Goal: Navigation & Orientation: Find specific page/section

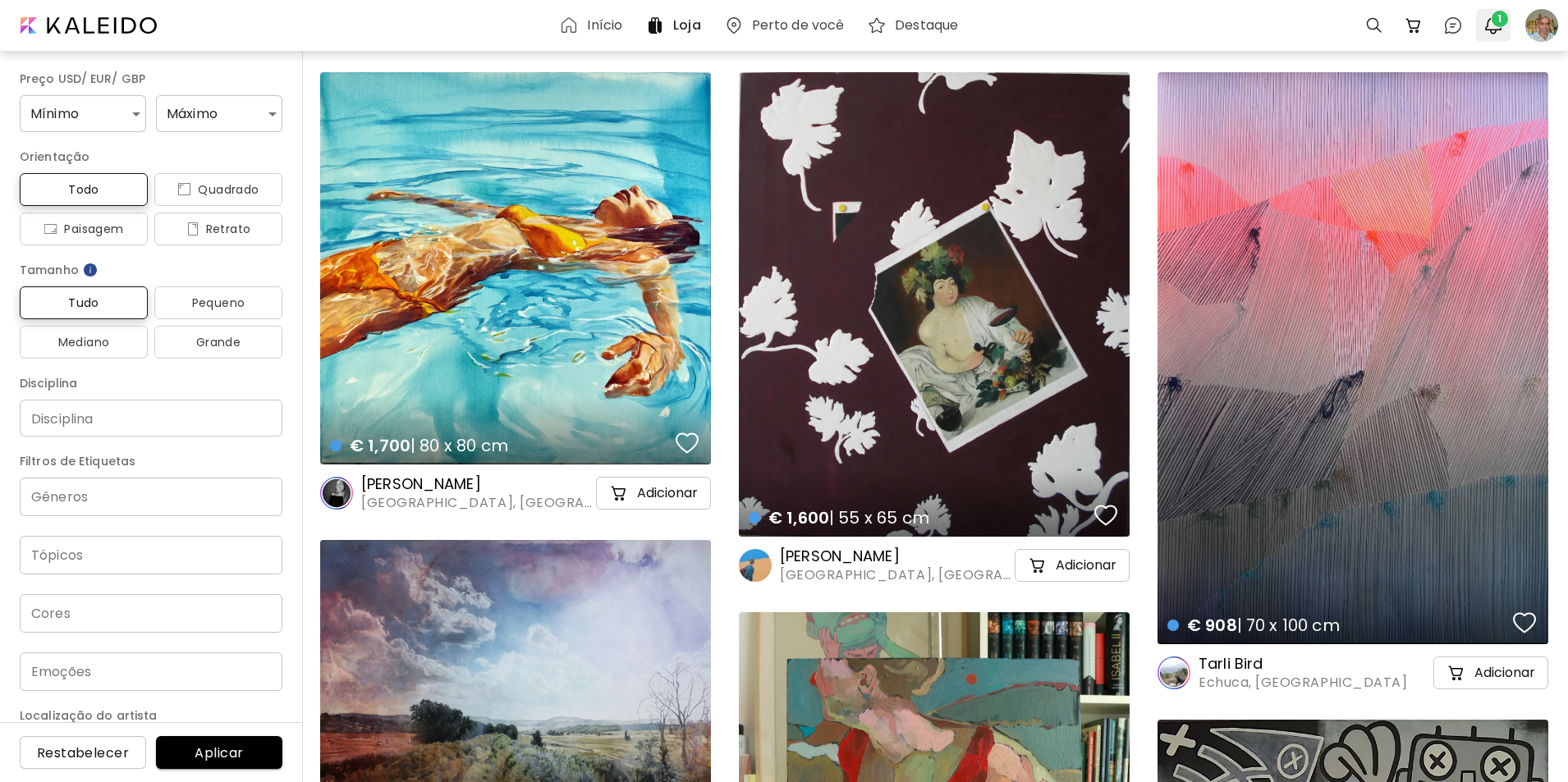
click at [1496, 24] on span "1" at bounding box center [1499, 19] width 17 height 17
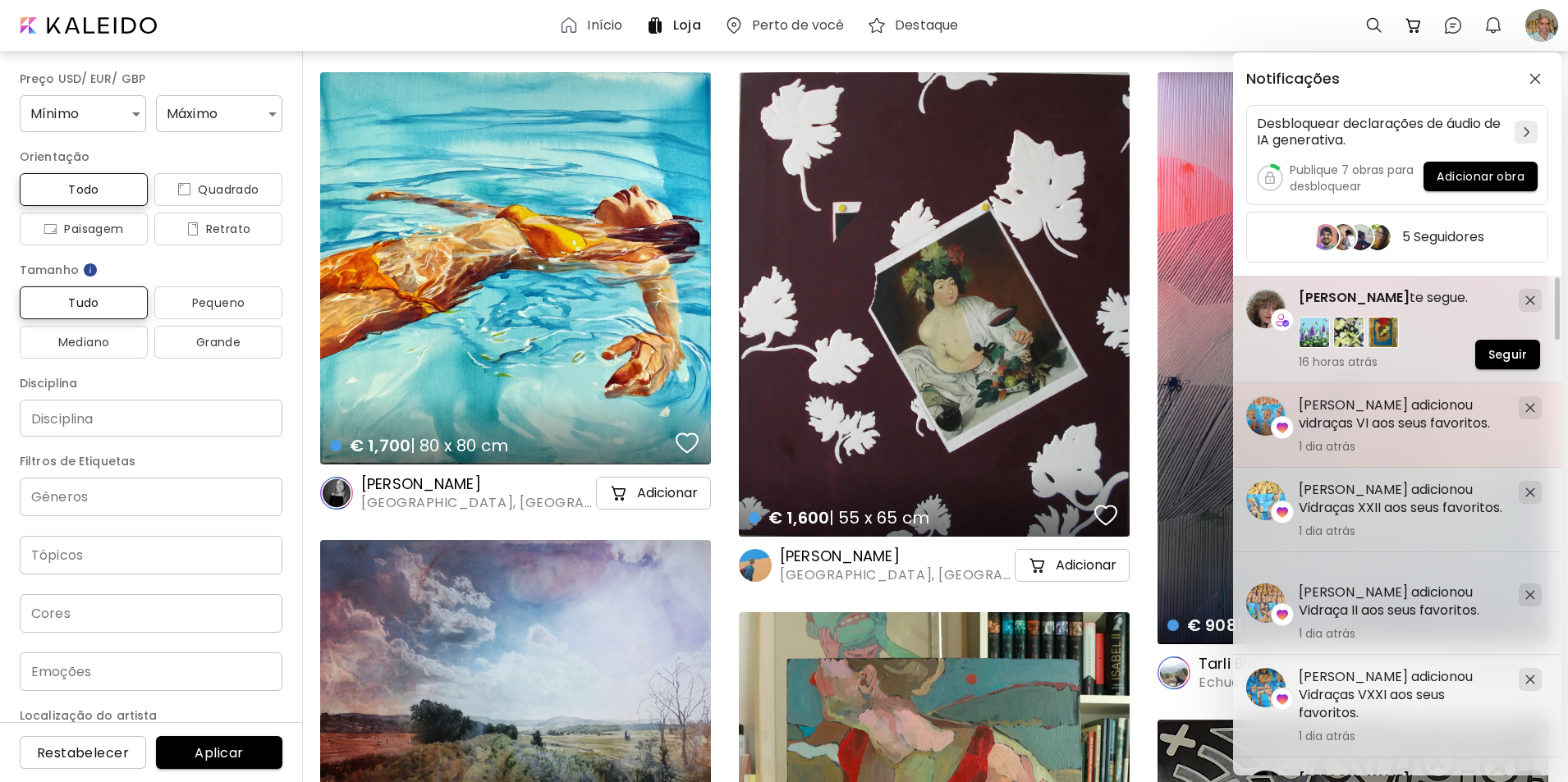
click at [1344, 423] on h5 "[PERSON_NAME] adicionou vidraças VI aos seus favoritos." at bounding box center [1402, 414] width 207 height 36
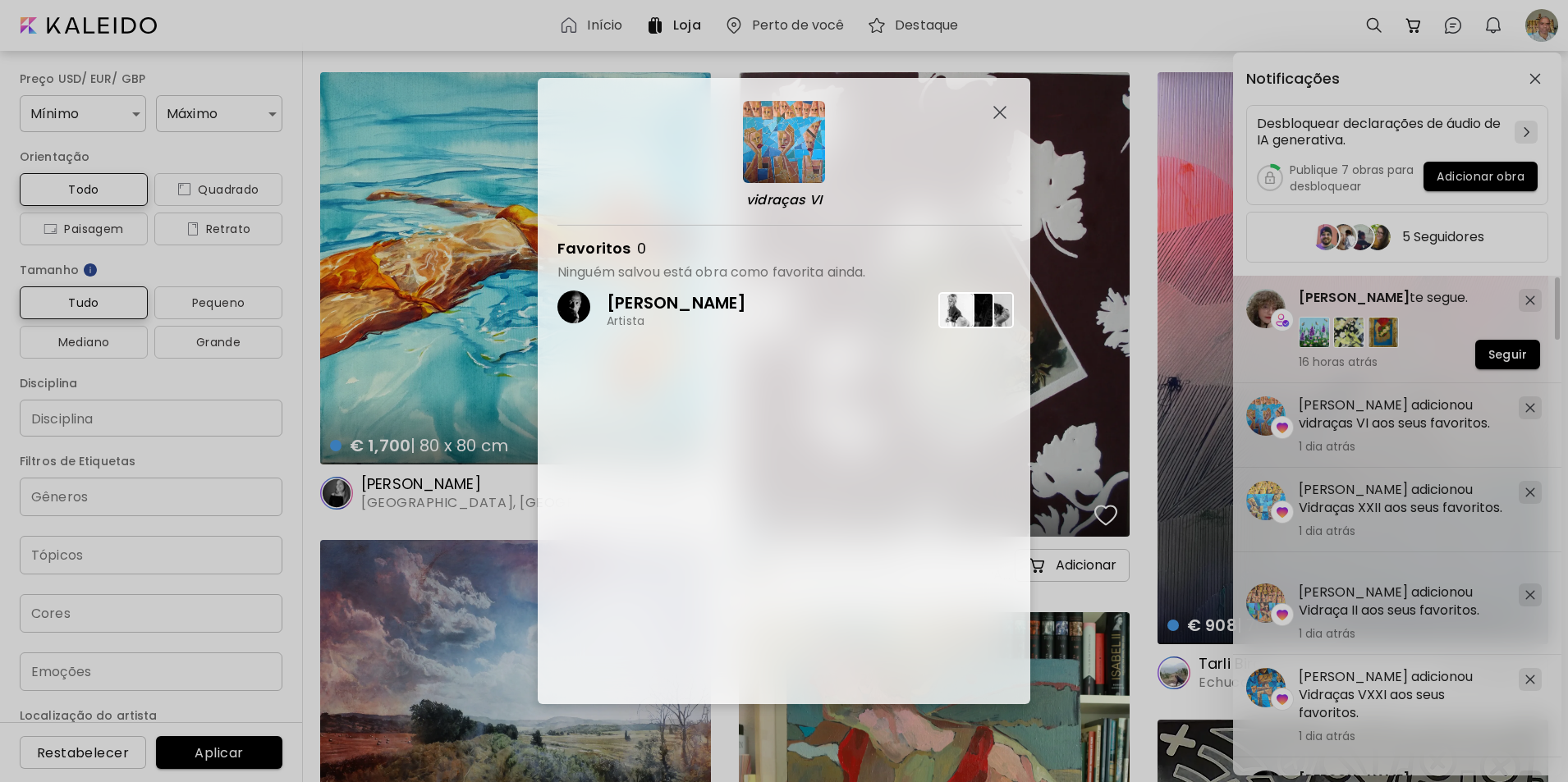
click at [999, 108] on img "button" at bounding box center [999, 112] width 13 height 13
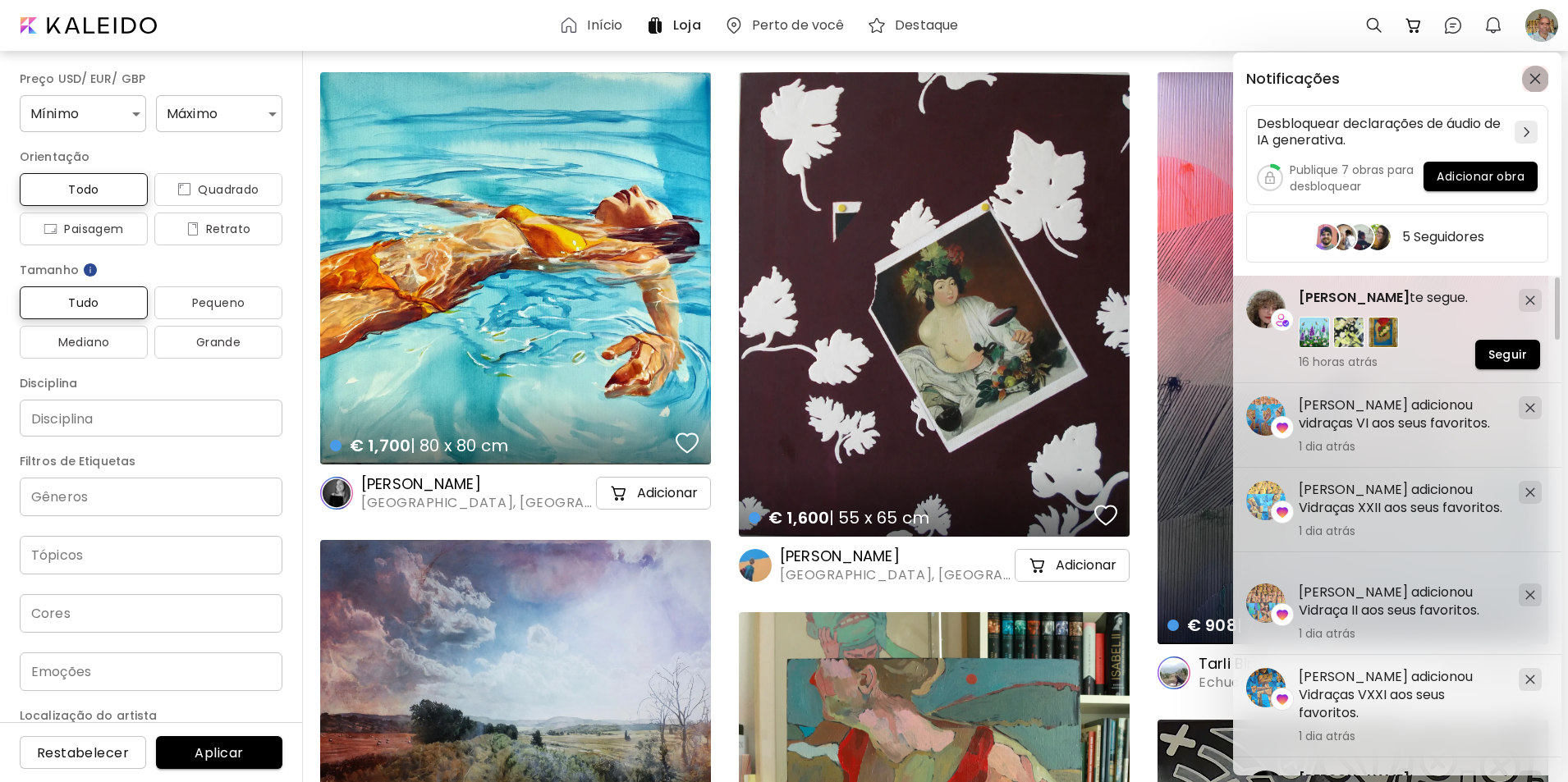
click at [1539, 71] on button "button" at bounding box center [1535, 79] width 26 height 26
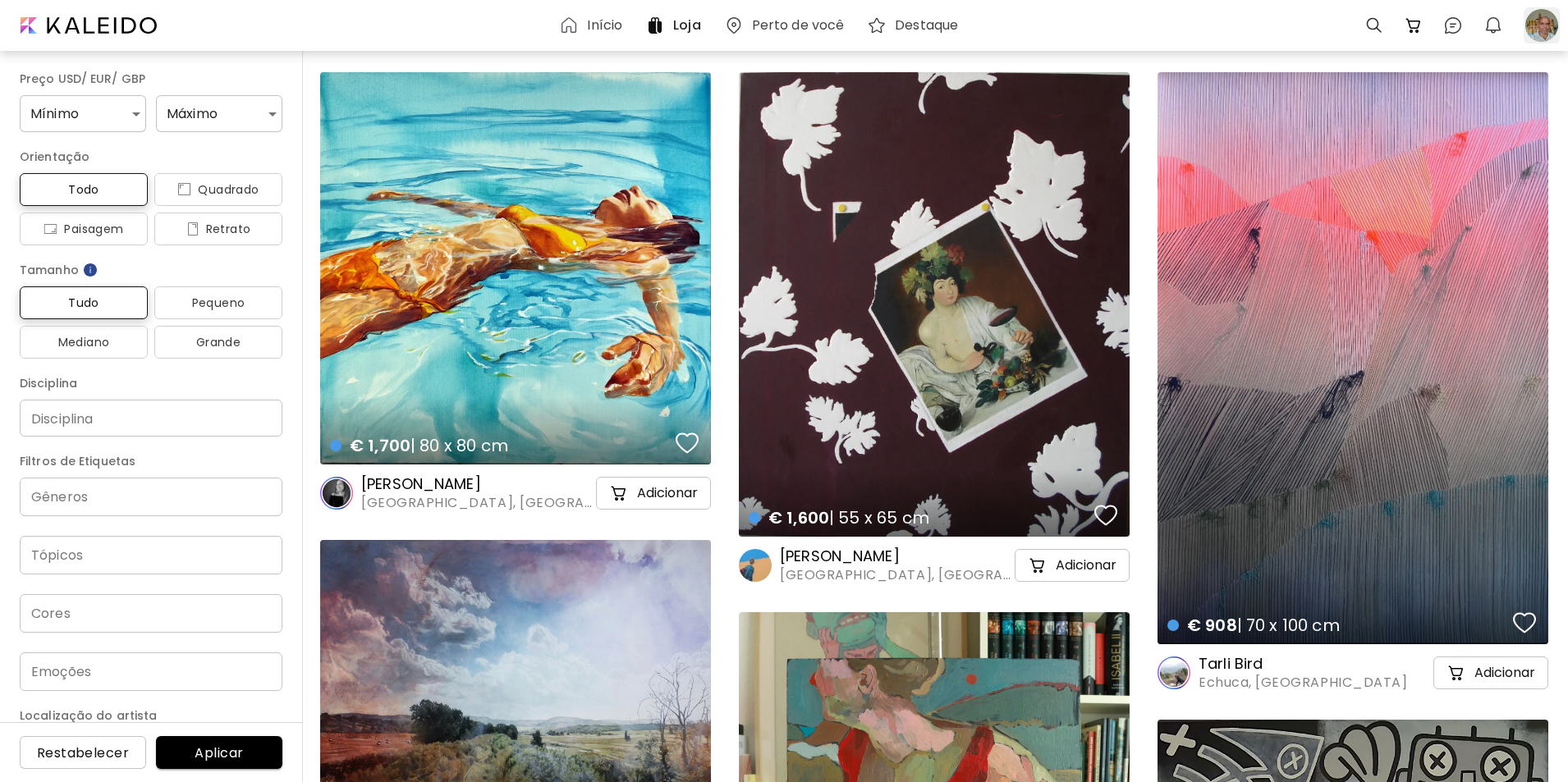
click at [1543, 26] on div at bounding box center [1542, 25] width 36 height 36
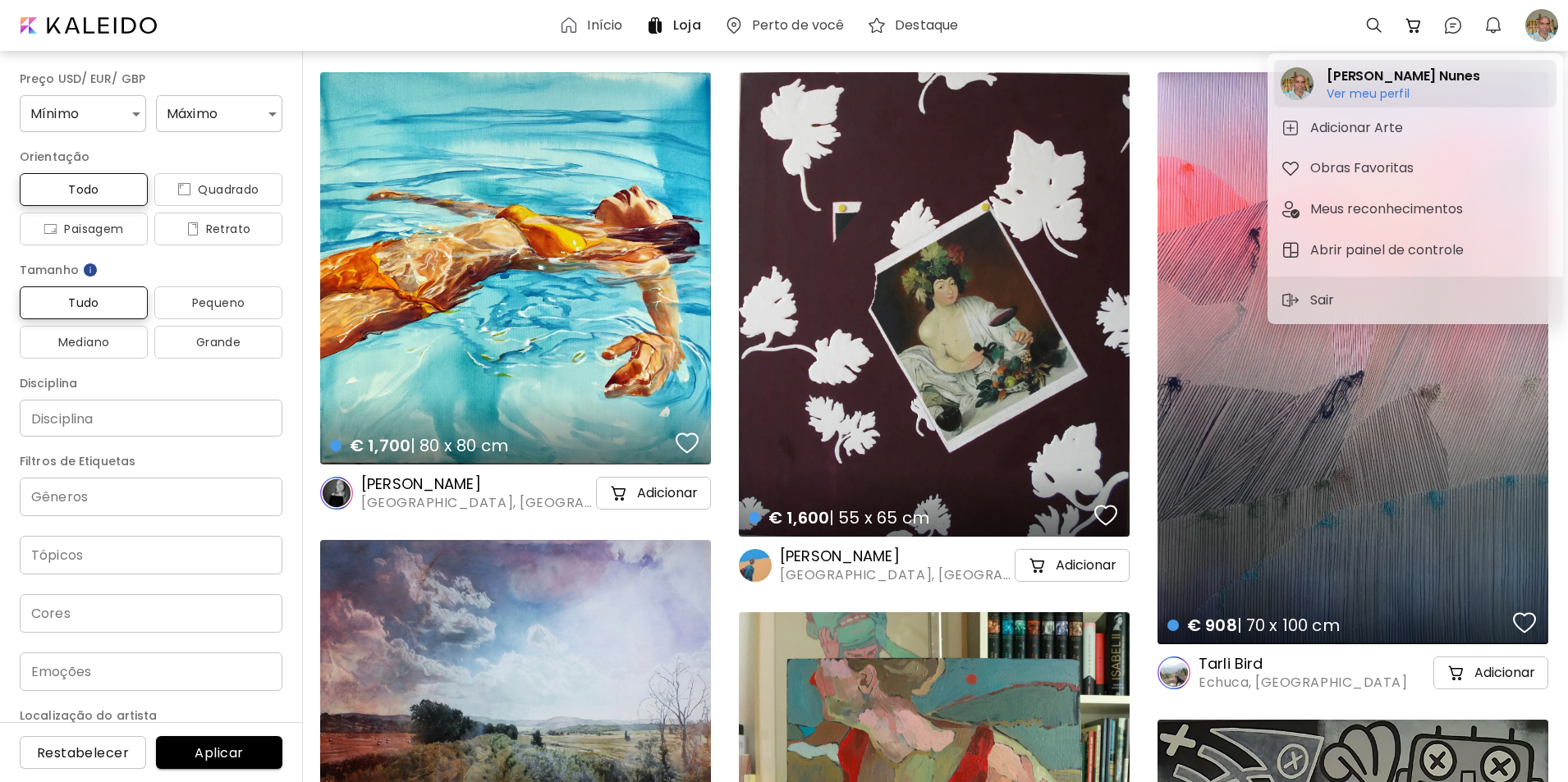
click at [1356, 89] on h6 "Ver meu perfil" at bounding box center [1402, 94] width 153 height 15
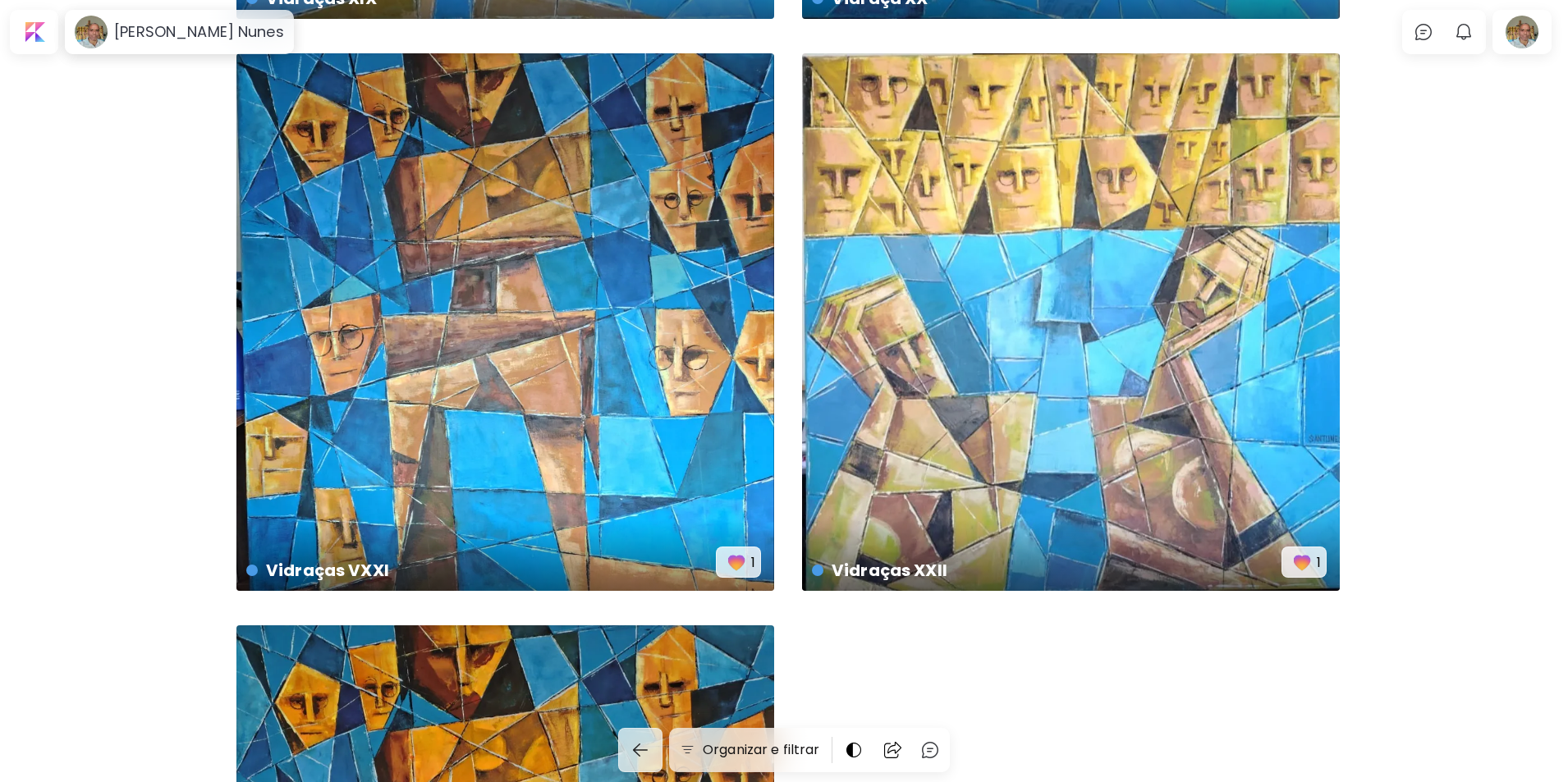
scroll to position [2866, 0]
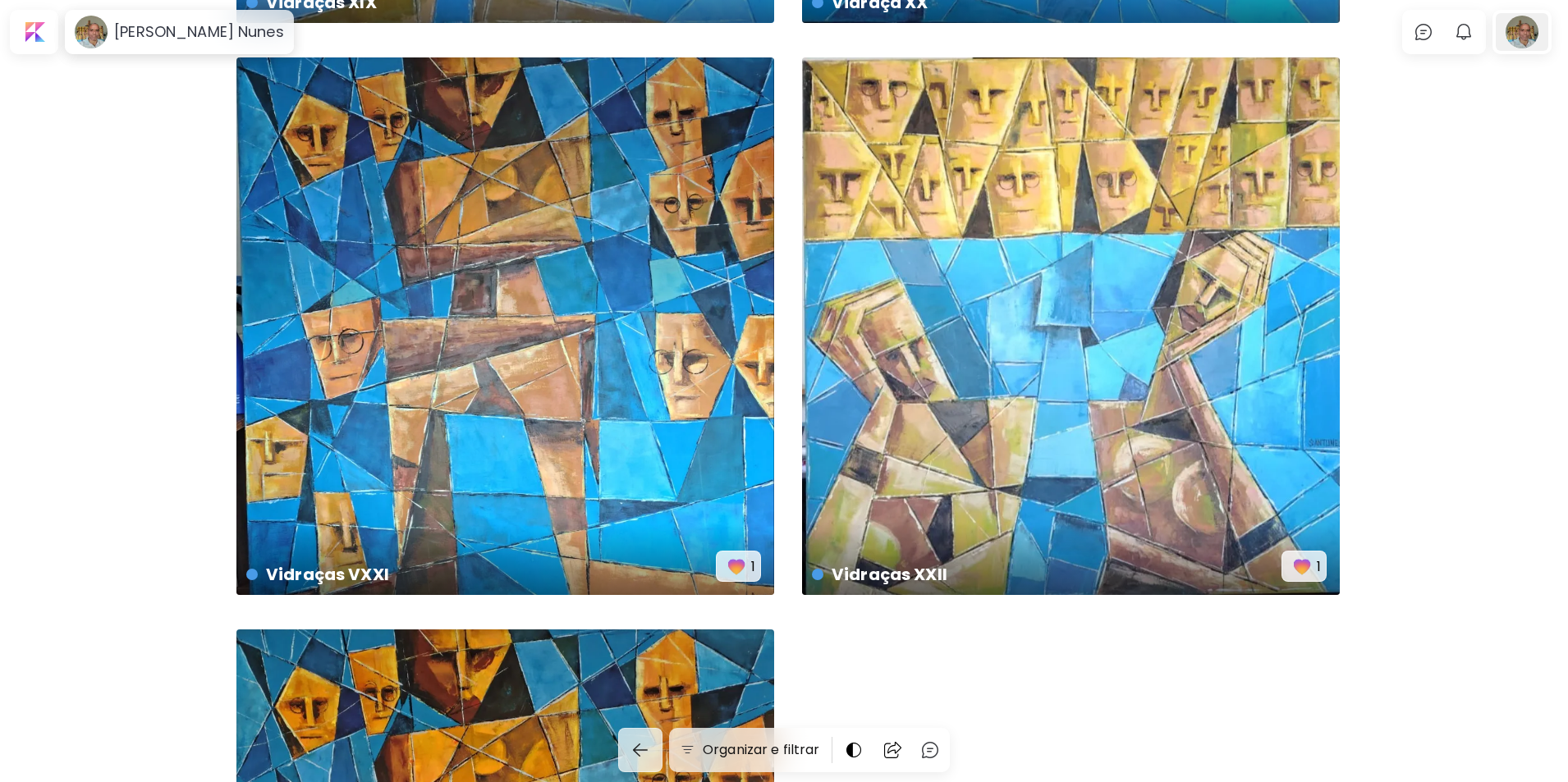
click at [1517, 25] on div at bounding box center [1522, 32] width 53 height 38
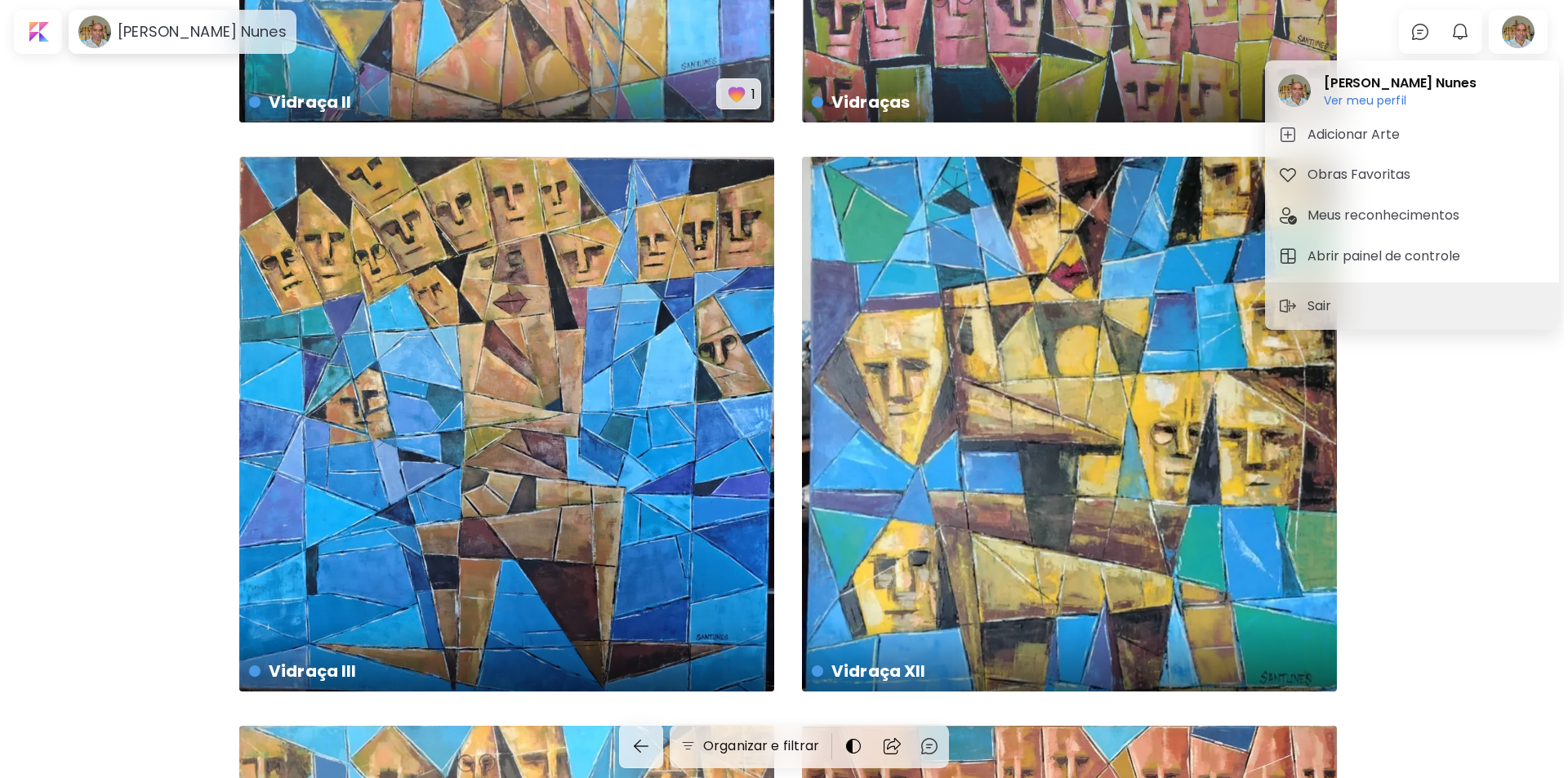
scroll to position [0, 0]
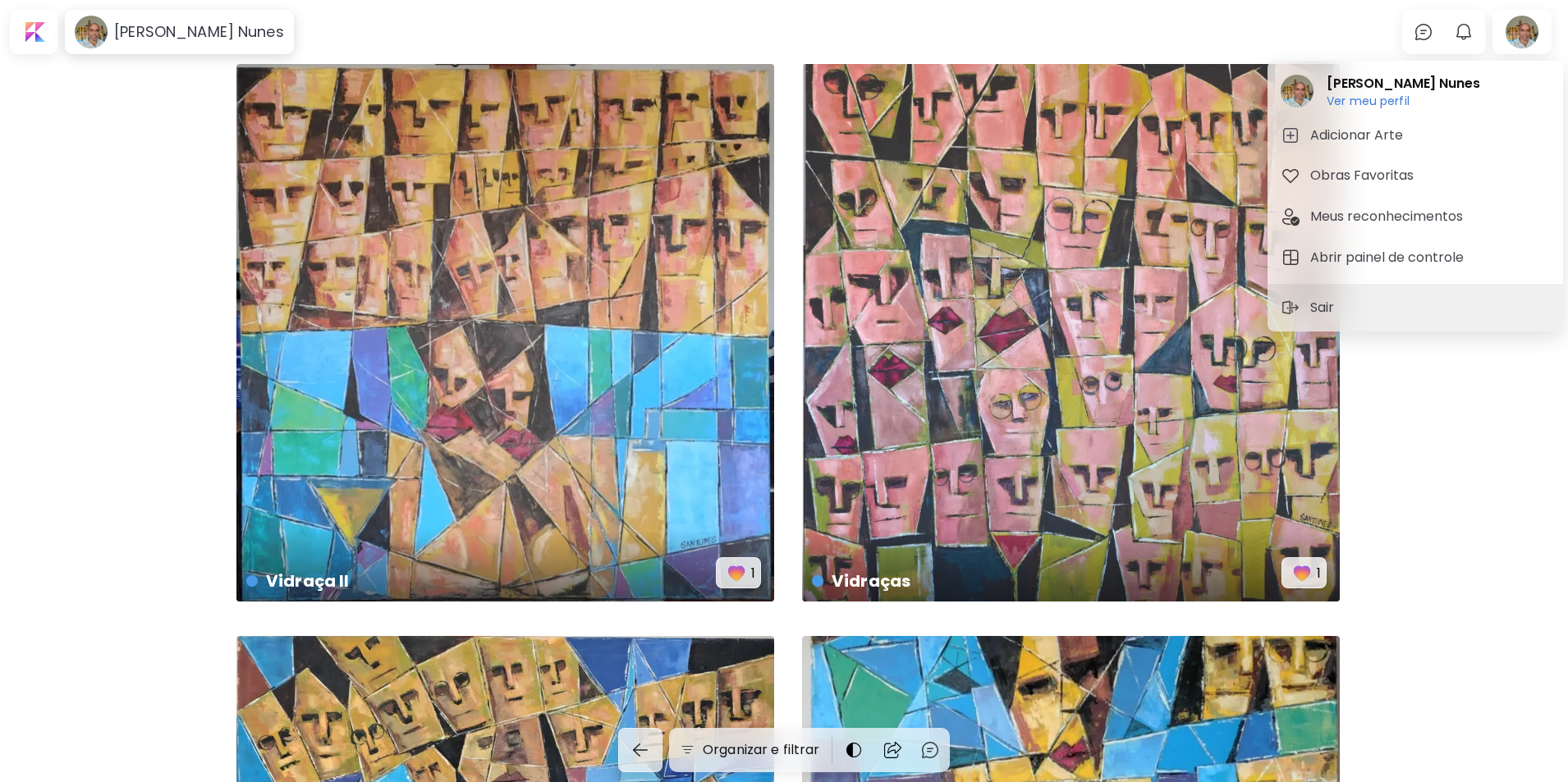
click at [169, 34] on div at bounding box center [784, 391] width 1568 height 782
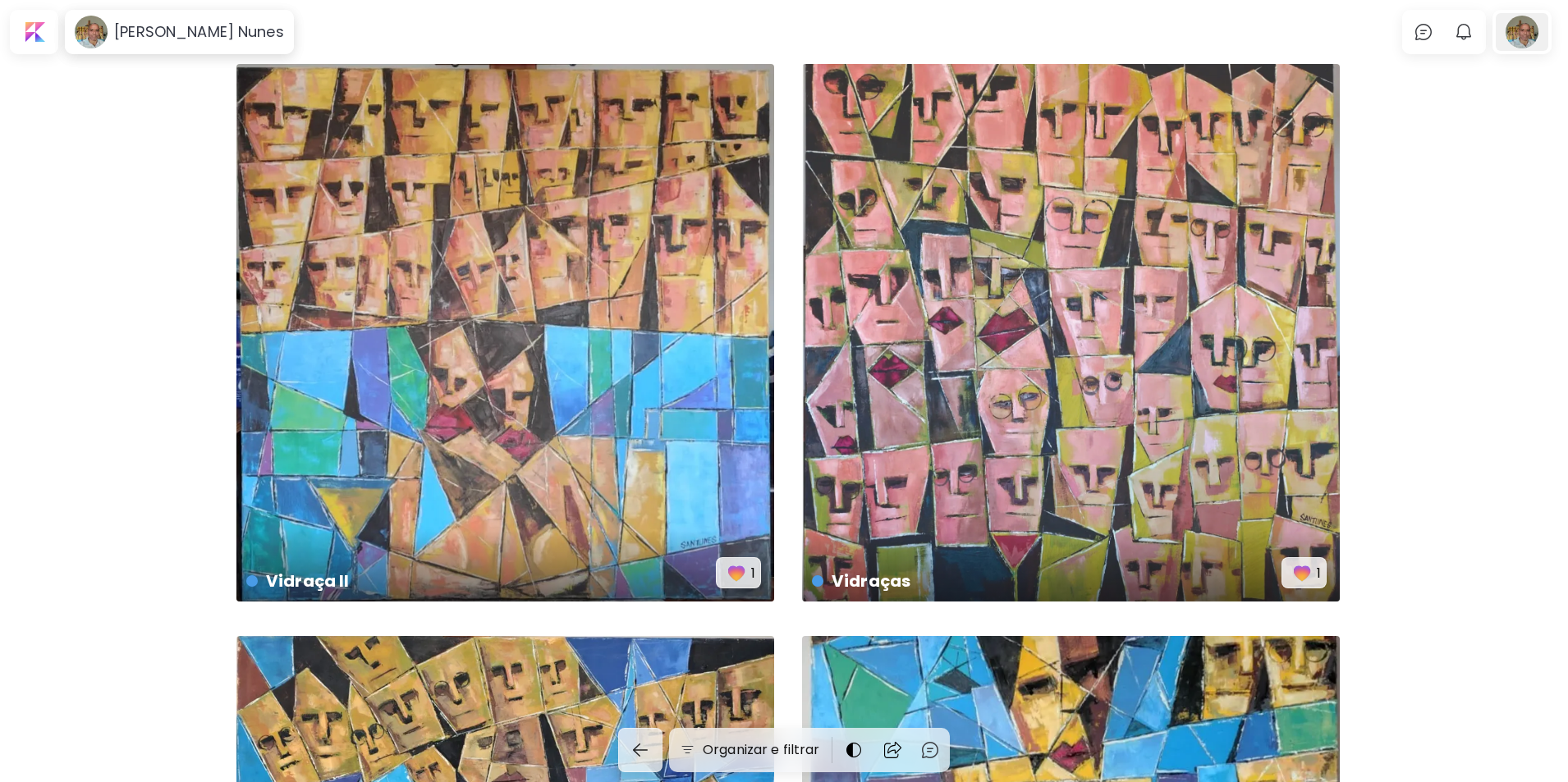
click at [1534, 39] on div at bounding box center [1522, 32] width 53 height 38
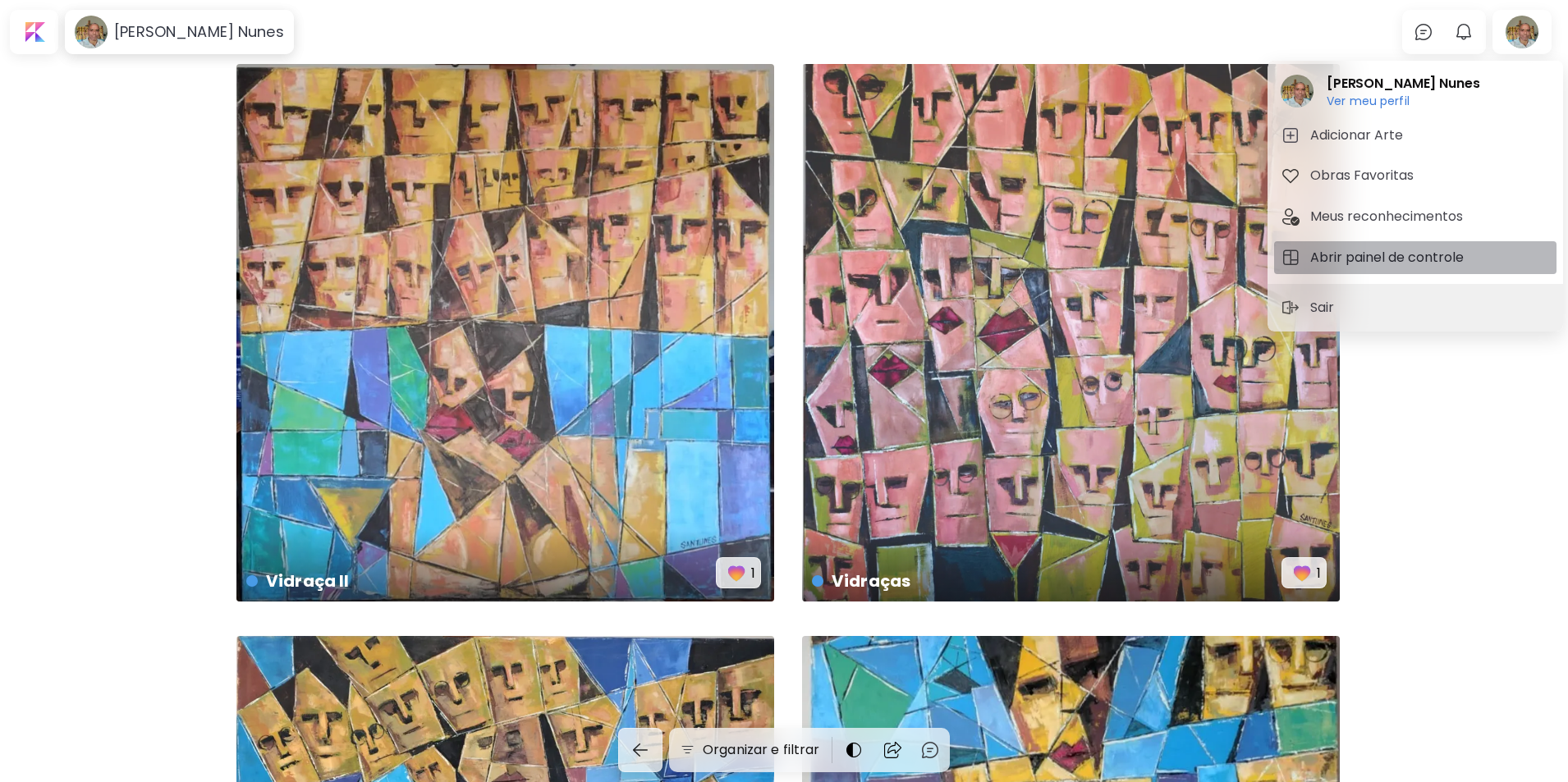
click at [1378, 254] on h5 "Abrir painel de controle" at bounding box center [1389, 258] width 158 height 19
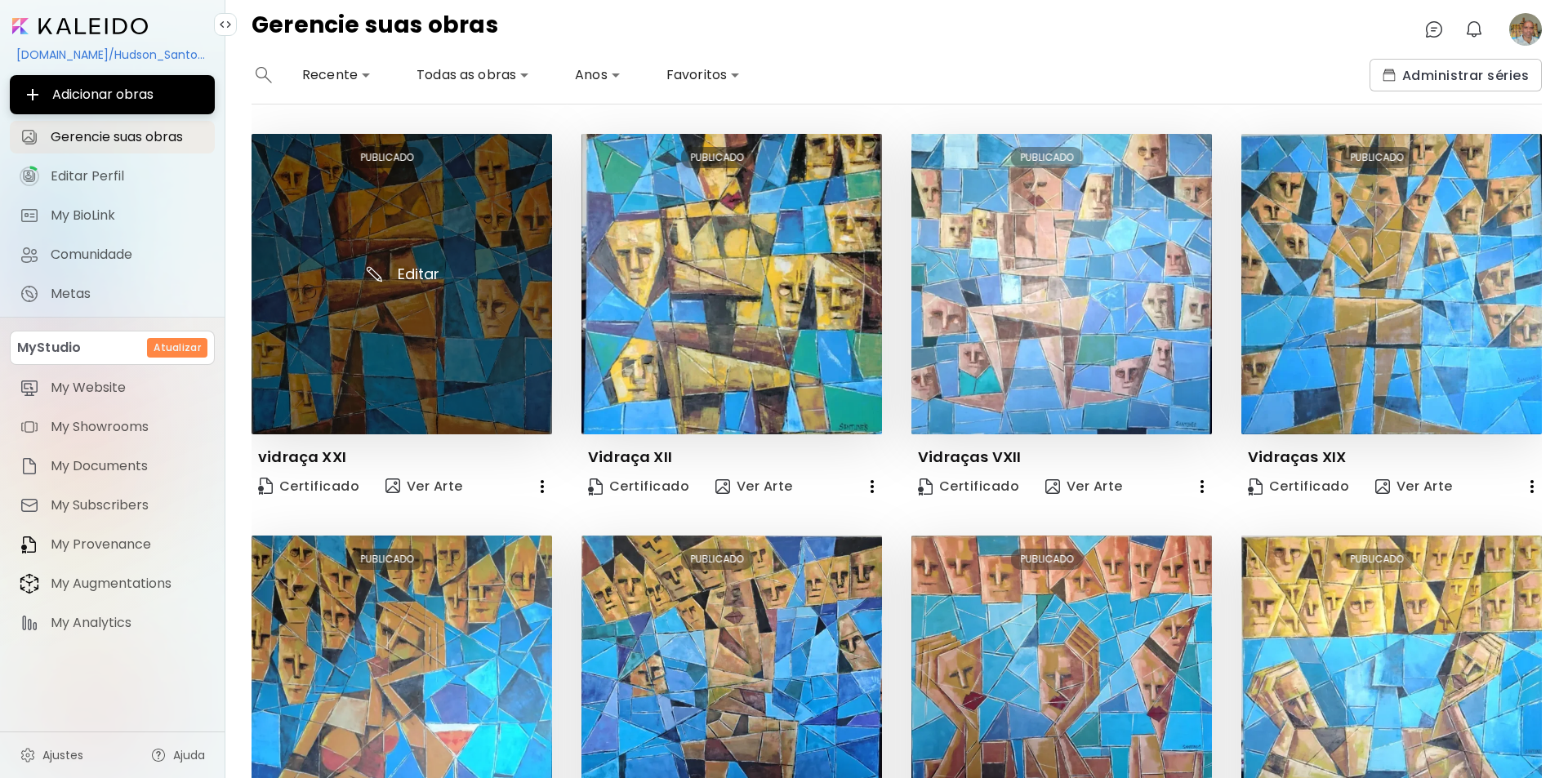
click at [402, 273] on img at bounding box center [401, 284] width 300 height 300
